Goal: Transaction & Acquisition: Download file/media

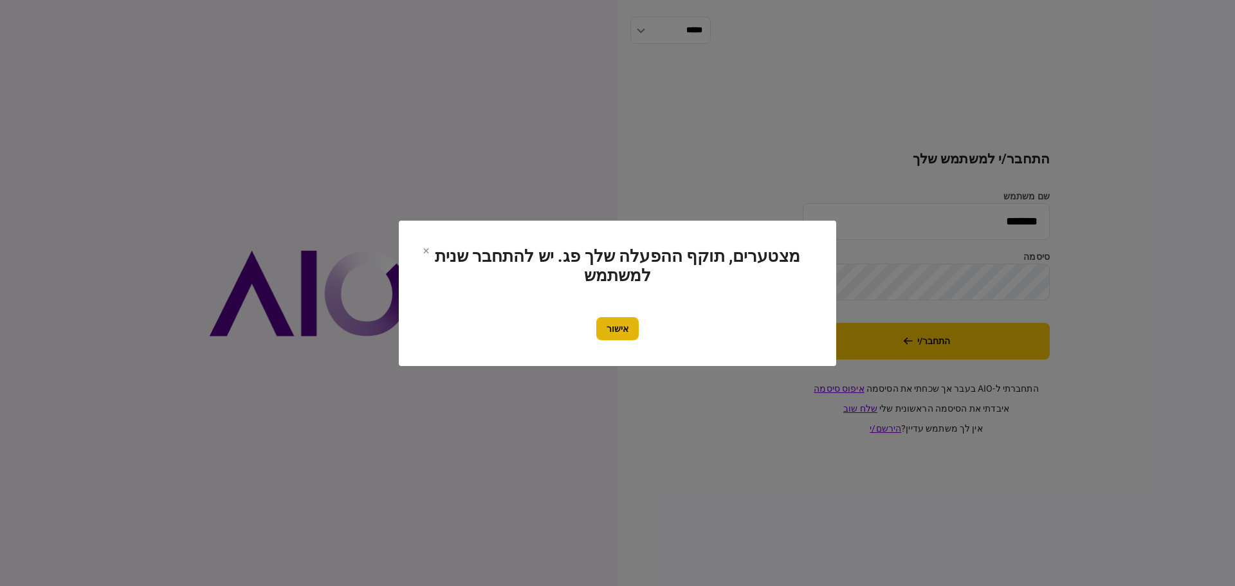
click at [619, 328] on button "אישור" at bounding box center [617, 328] width 42 height 23
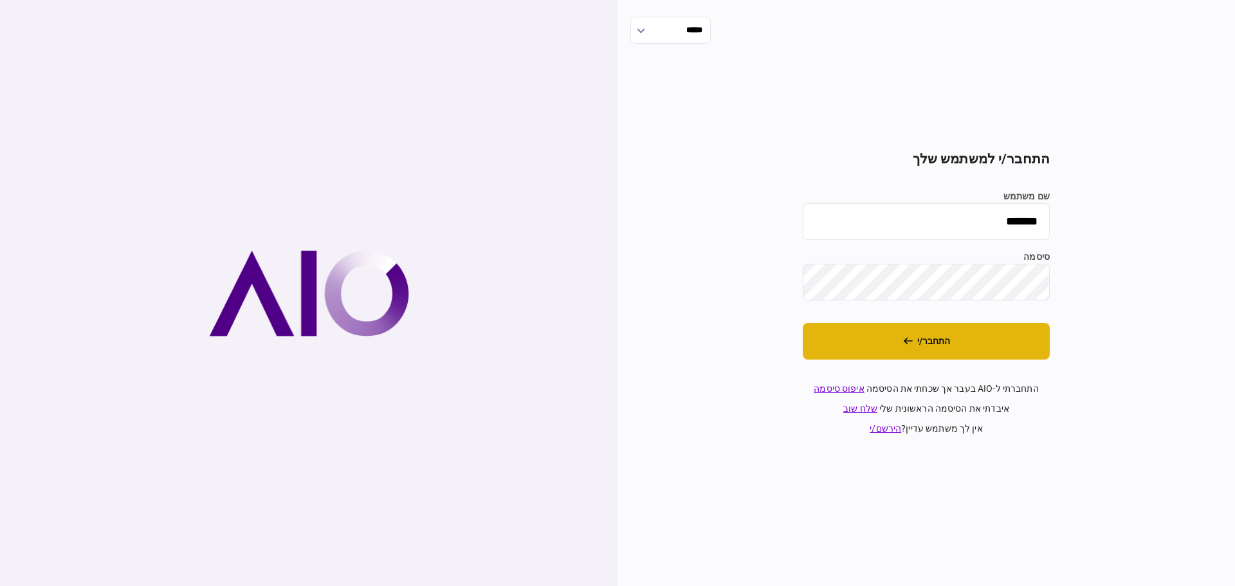
click at [931, 342] on button "התחבר/י" at bounding box center [926, 341] width 247 height 37
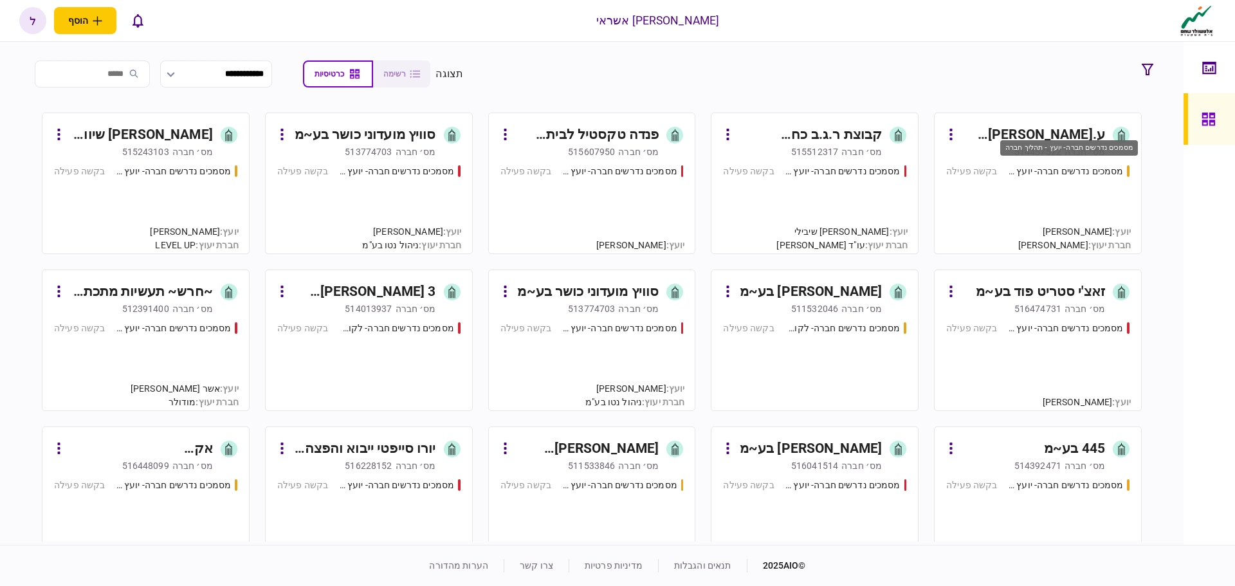
click at [1059, 172] on div "מסמכים נדרשים חברה- יועץ - תהליך חברה" at bounding box center [1066, 172] width 116 height 14
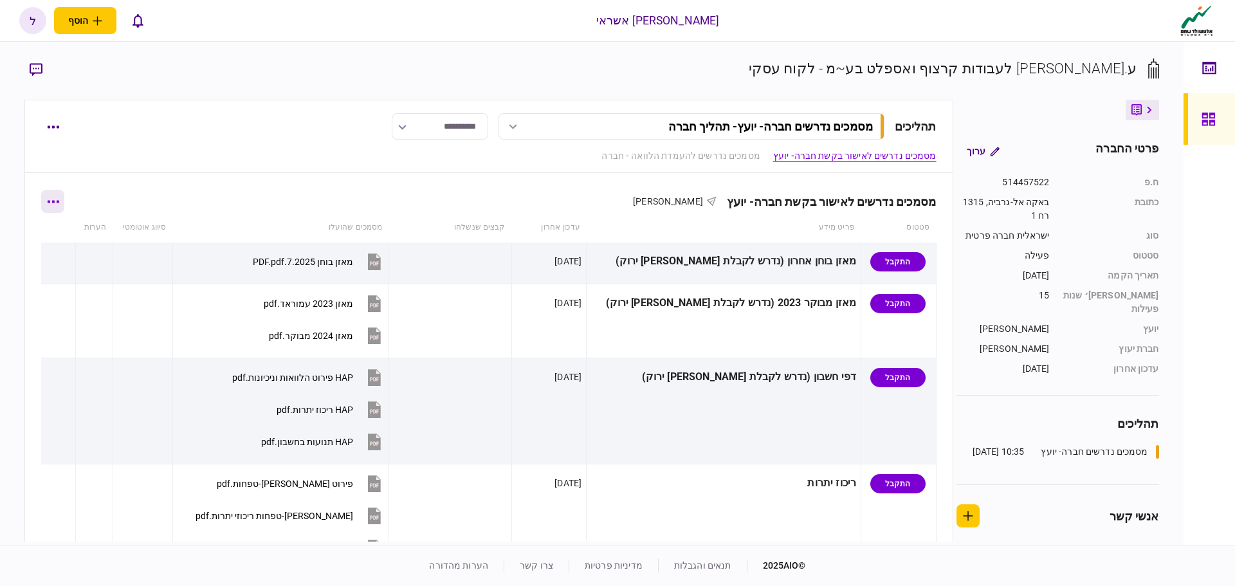
click at [62, 203] on button "button" at bounding box center [52, 201] width 23 height 23
click at [92, 317] on span "הורד מסמכים" at bounding box center [71, 311] width 59 height 15
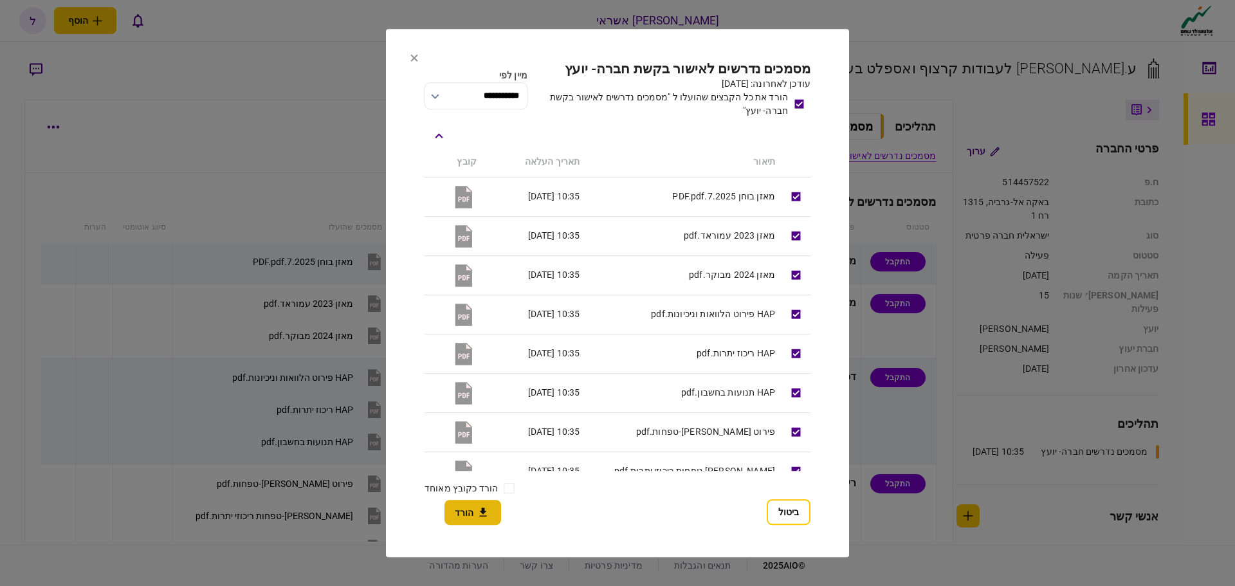
click at [471, 510] on button "הורד" at bounding box center [472, 512] width 57 height 25
